Goal: Use online tool/utility: Utilize a website feature to perform a specific function

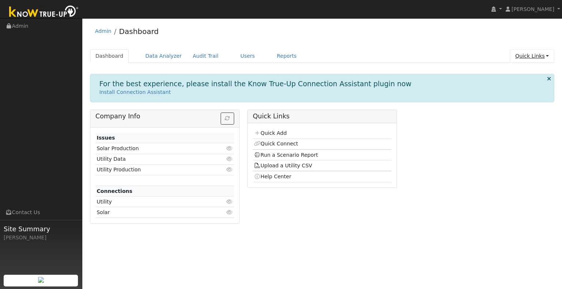
click at [547, 54] on link "Quick Links" at bounding box center [531, 56] width 45 height 14
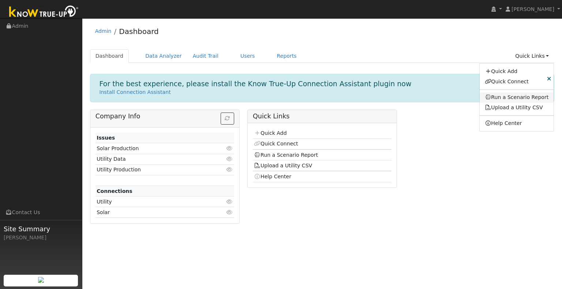
click at [527, 94] on link "Run a Scenario Report" at bounding box center [516, 98] width 74 height 10
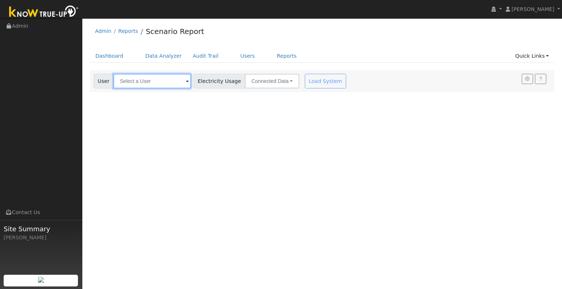
click at [165, 86] on input "text" at bounding box center [152, 81] width 78 height 15
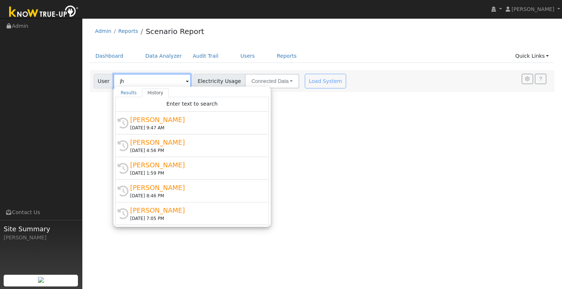
type input "j"
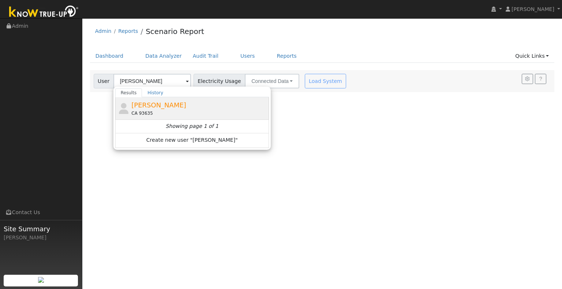
click at [156, 102] on span "Justino Fernandez" at bounding box center [158, 105] width 55 height 8
type input "Justino Fernandez"
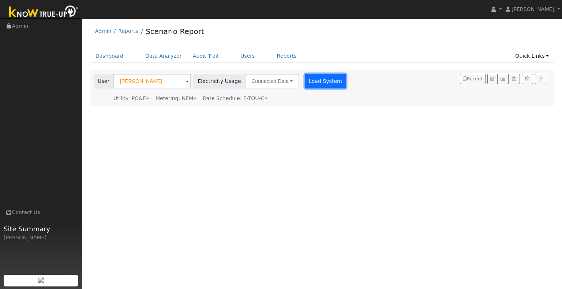
click at [308, 78] on button "Load System" at bounding box center [326, 81] width 42 height 15
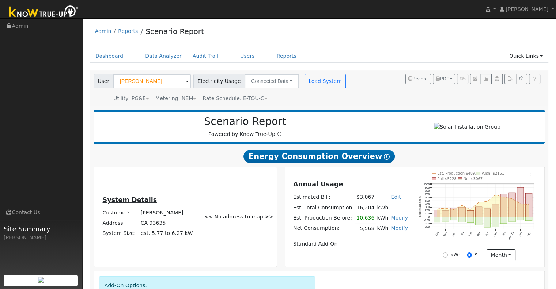
click at [184, 98] on div "Metering: NEM" at bounding box center [175, 99] width 41 height 8
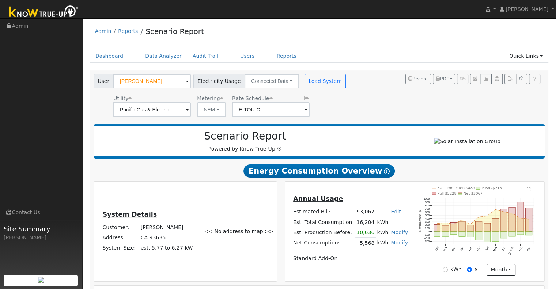
click at [366, 108] on div "User Justino Fernandez Account Default Account Default Account CA 93635 Primary…" at bounding box center [318, 94] width 452 height 46
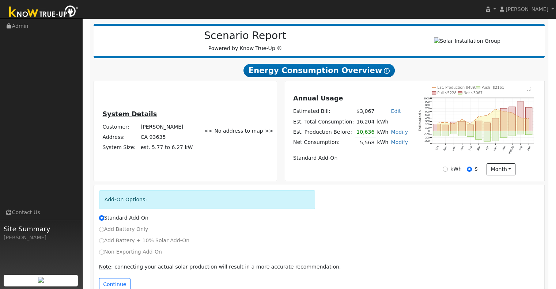
scroll to position [120, 0]
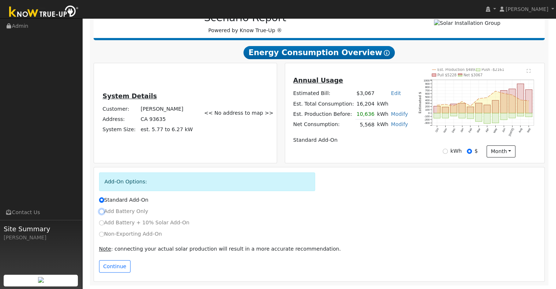
click at [102, 211] on input "Add Battery Only" at bounding box center [101, 211] width 5 height 5
radio input "true"
radio input "false"
click at [102, 222] on input "Add Battery + 10% Solar Add-On" at bounding box center [101, 222] width 5 height 5
radio input "true"
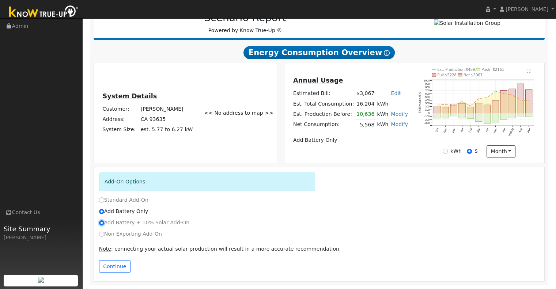
radio input "false"
click at [99, 233] on input "Non-Exporting Add-On" at bounding box center [101, 234] width 5 height 5
radio input "true"
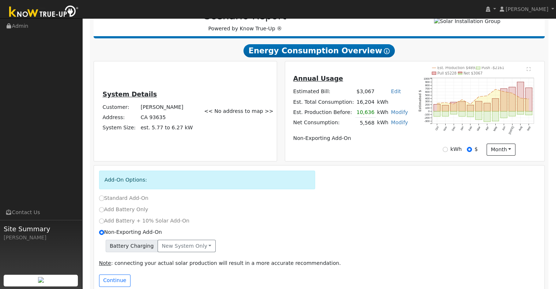
click at [105, 219] on label "Add Battery + 10% Solar Add-On" at bounding box center [144, 221] width 91 height 8
click at [104, 219] on input "Add Battery + 10% Solar Add-On" at bounding box center [101, 221] width 5 height 5
radio input "true"
radio input "false"
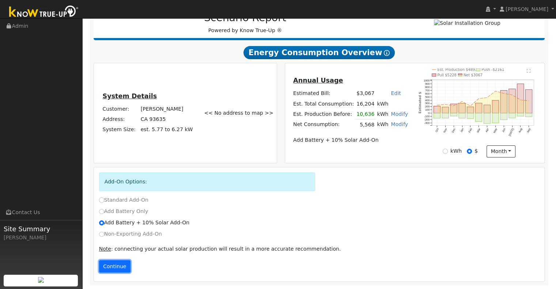
click at [113, 269] on button "Continue" at bounding box center [114, 266] width 31 height 12
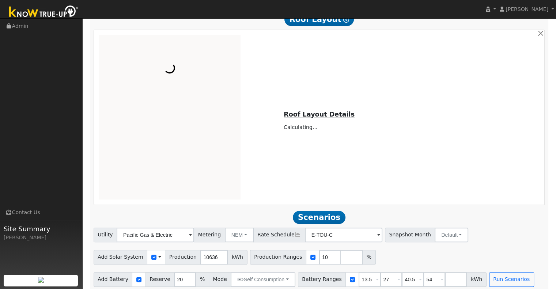
scroll to position [367, 0]
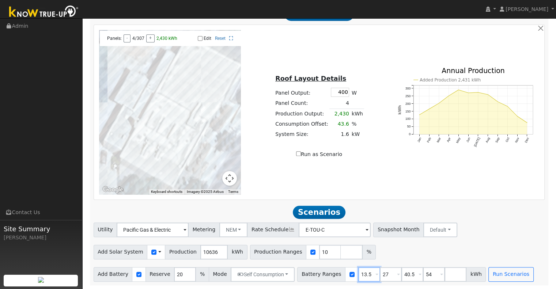
click at [358, 274] on input "13.5" at bounding box center [369, 274] width 22 height 15
type input "27"
type input "40.5"
type input "54"
type input "40.5"
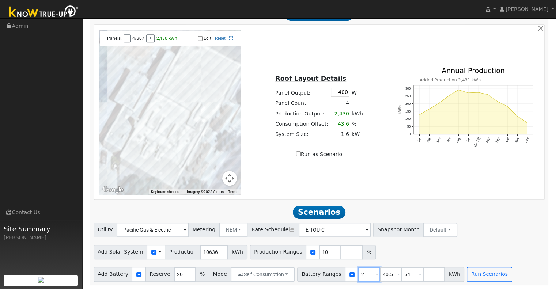
type input "54"
type input "5"
type input "0"
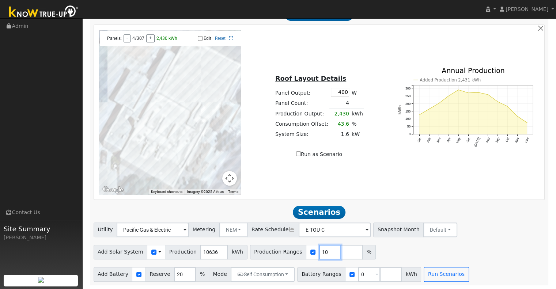
click at [319, 250] on input "10" at bounding box center [330, 252] width 22 height 15
type input "137"
type input "147"
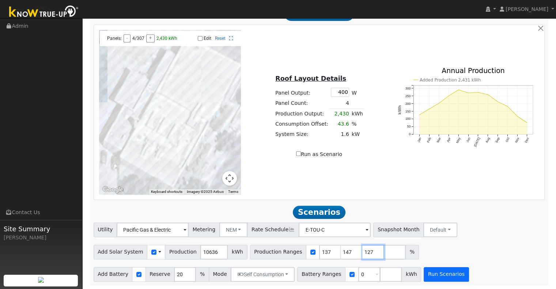
type input "127"
type input "137"
type input "147"
click at [437, 276] on button "Run Scenarios" at bounding box center [446, 274] width 45 height 15
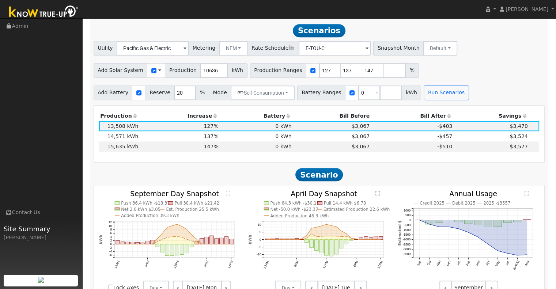
scroll to position [550, 0]
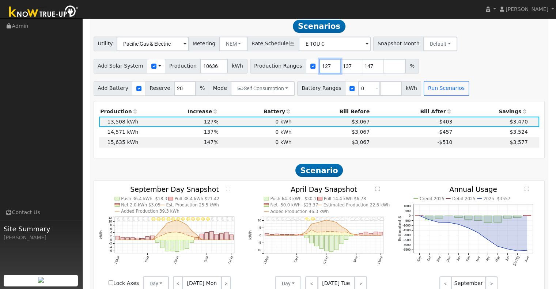
click at [319, 71] on input "127" at bounding box center [330, 66] width 22 height 15
drag, startPoint x: 331, startPoint y: 69, endPoint x: 347, endPoint y: 67, distance: 15.6
click at [347, 67] on input "137" at bounding box center [352, 66] width 22 height 15
type input "147"
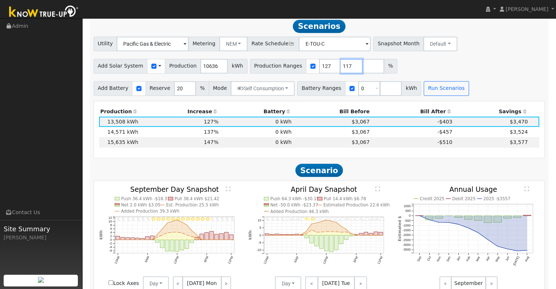
type input "117"
type input "127"
type input "107"
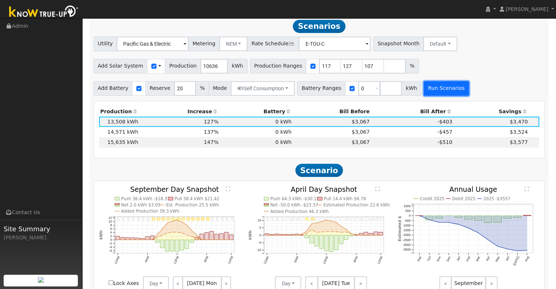
type input "117"
click at [424, 93] on button "Run Scenarios" at bounding box center [446, 88] width 45 height 15
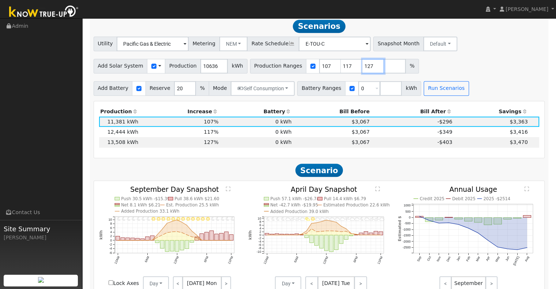
drag, startPoint x: 352, startPoint y: 69, endPoint x: 379, endPoint y: 71, distance: 26.8
click at [379, 71] on div "Production Ranges 107 117 127 %" at bounding box center [334, 66] width 169 height 15
type input "100"
type input "107"
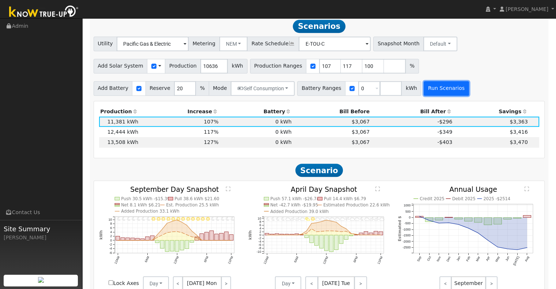
type input "117"
click at [424, 93] on button "Run Scenarios" at bounding box center [446, 88] width 45 height 15
